Goal: Task Accomplishment & Management: Manage account settings

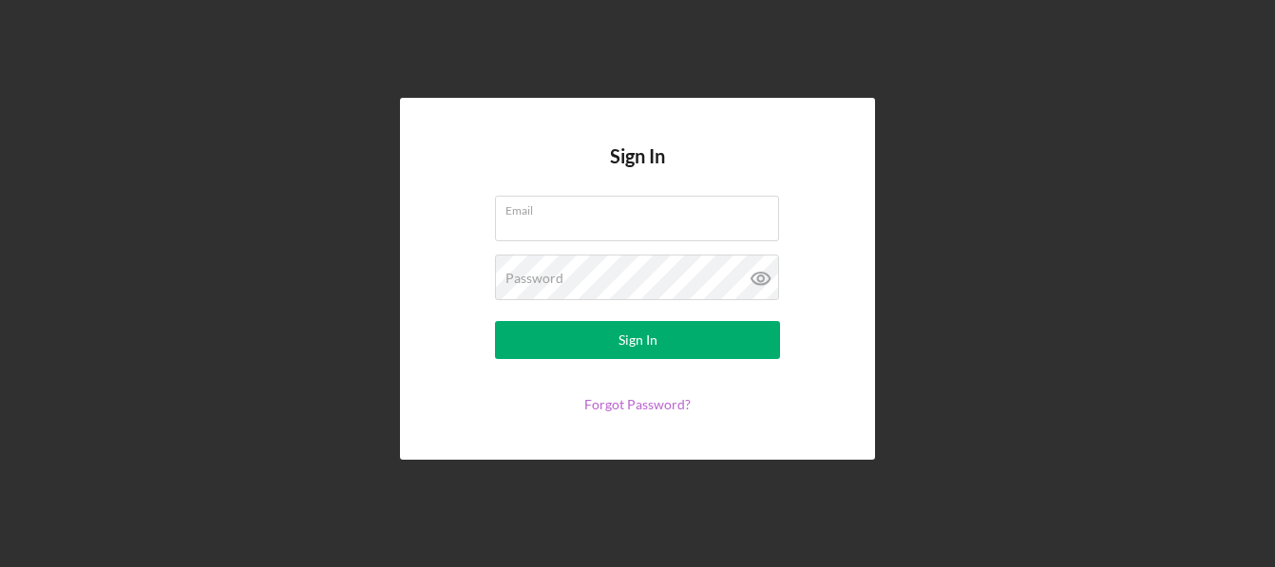
click at [675, 410] on link "Forgot Password?" at bounding box center [637, 404] width 106 height 16
